Goal: Transaction & Acquisition: Obtain resource

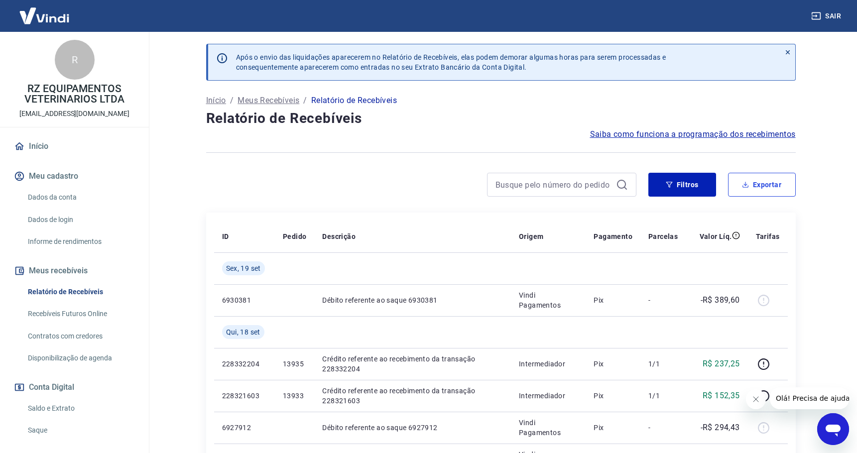
click at [769, 179] on button "Exportar" at bounding box center [762, 185] width 68 height 24
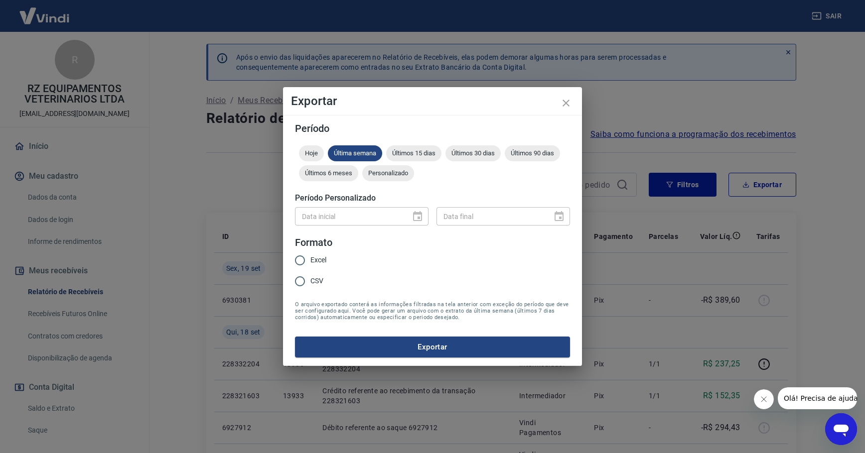
click at [412, 215] on div "Data inicial" at bounding box center [361, 216] width 133 height 18
click at [415, 215] on div "Data inicial" at bounding box center [361, 216] width 133 height 18
click at [397, 165] on div "Personalizado" at bounding box center [388, 173] width 52 height 16
click at [415, 214] on icon "Choose date" at bounding box center [417, 216] width 9 height 10
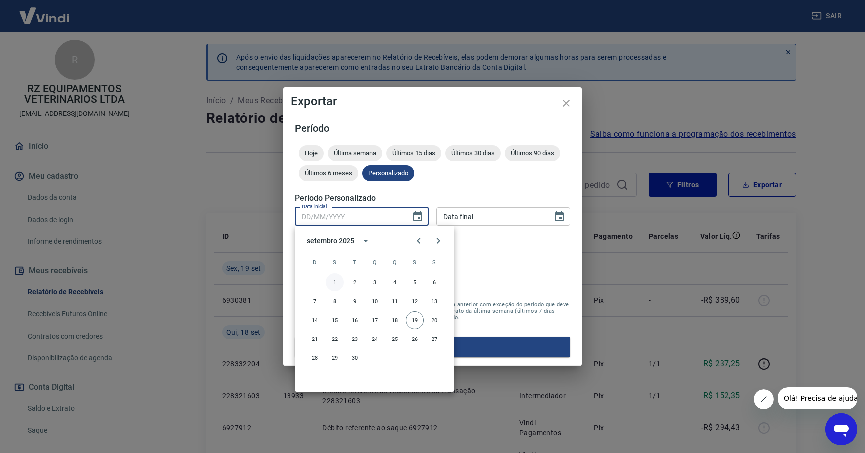
click at [338, 285] on button "1" at bounding box center [335, 282] width 18 height 18
type input "01/09/2025"
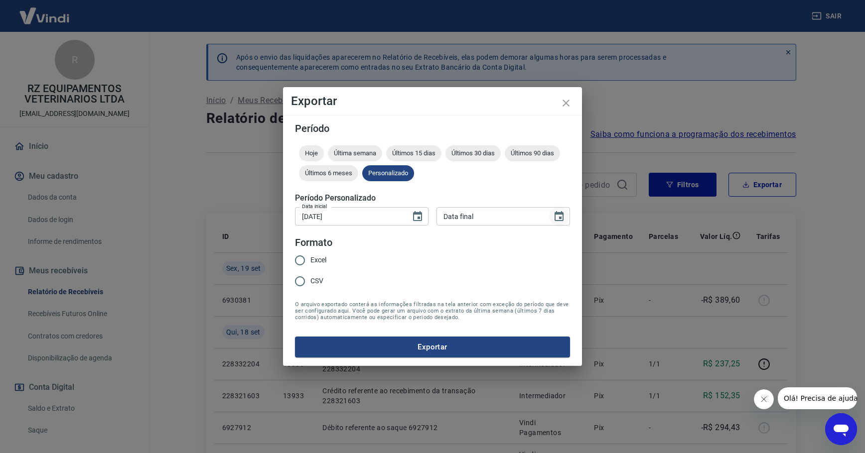
click at [559, 218] on icon "Choose date" at bounding box center [558, 216] width 9 height 10
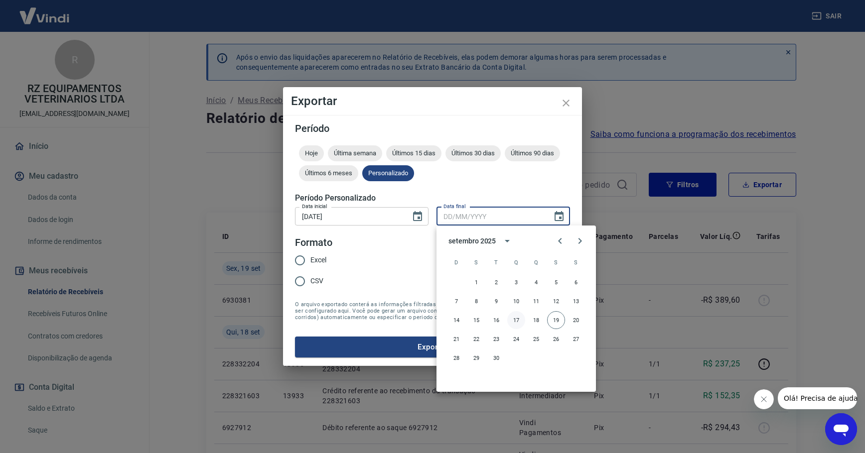
click at [555, 320] on button "19" at bounding box center [556, 320] width 18 height 18
type input "19/09/2025"
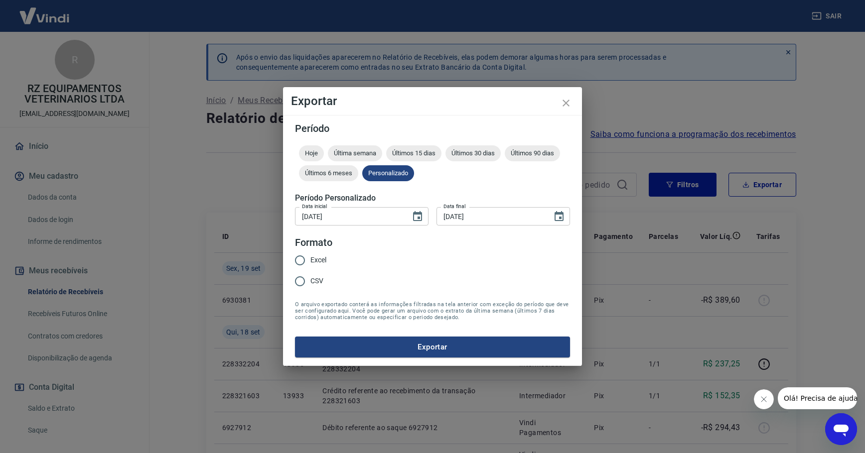
click at [320, 256] on span "Excel" at bounding box center [318, 260] width 16 height 10
click at [310, 256] on input "Excel" at bounding box center [299, 260] width 21 height 21
radio input "true"
click at [420, 351] on button "Exportar" at bounding box center [432, 347] width 275 height 21
